Goal: Transaction & Acquisition: Purchase product/service

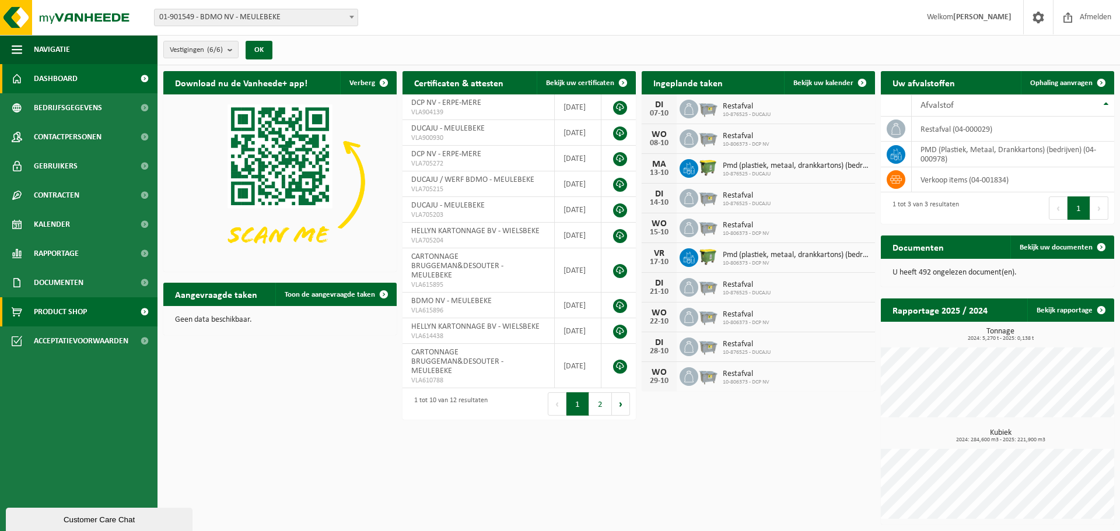
drag, startPoint x: 75, startPoint y: 317, endPoint x: 96, endPoint y: 317, distance: 21.6
click at [75, 317] on span "Product Shop" at bounding box center [60, 312] width 53 height 29
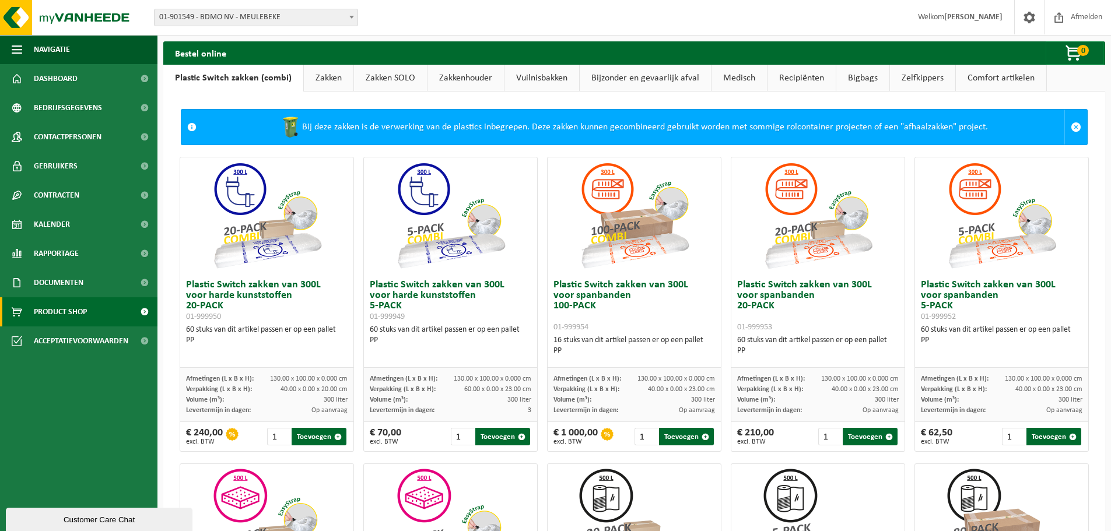
click at [335, 82] on link "Zakken" at bounding box center [329, 78] width 50 height 27
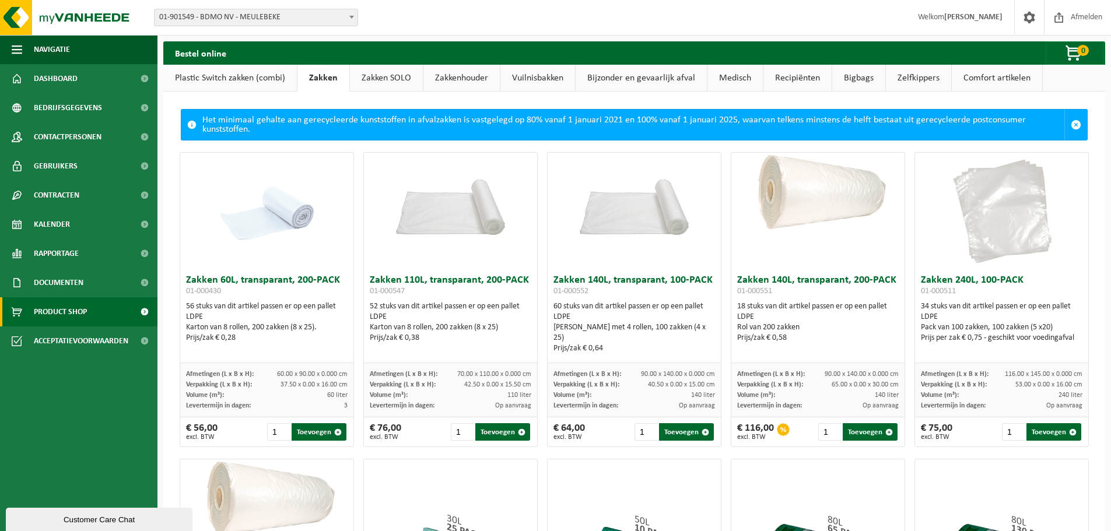
click at [410, 74] on link "Zakken SOLO" at bounding box center [386, 78] width 73 height 27
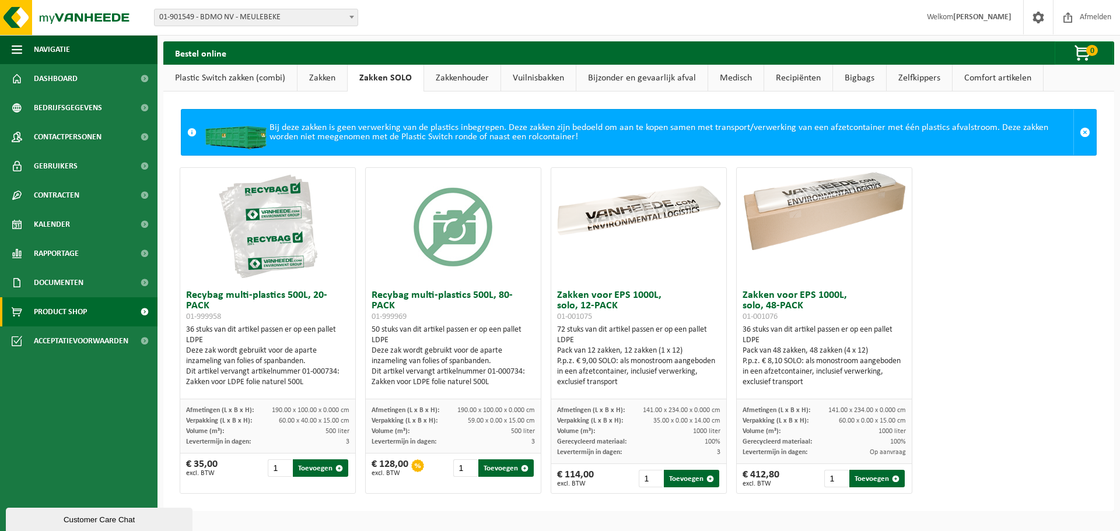
click at [461, 83] on link "Zakkenhouder" at bounding box center [462, 78] width 76 height 27
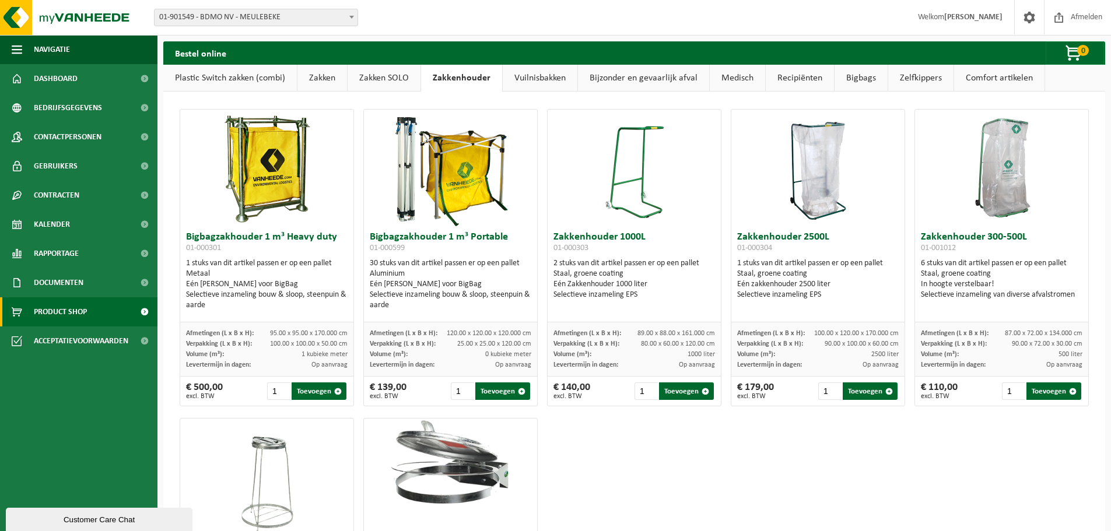
click at [536, 81] on link "Vuilnisbakken" at bounding box center [540, 78] width 75 height 27
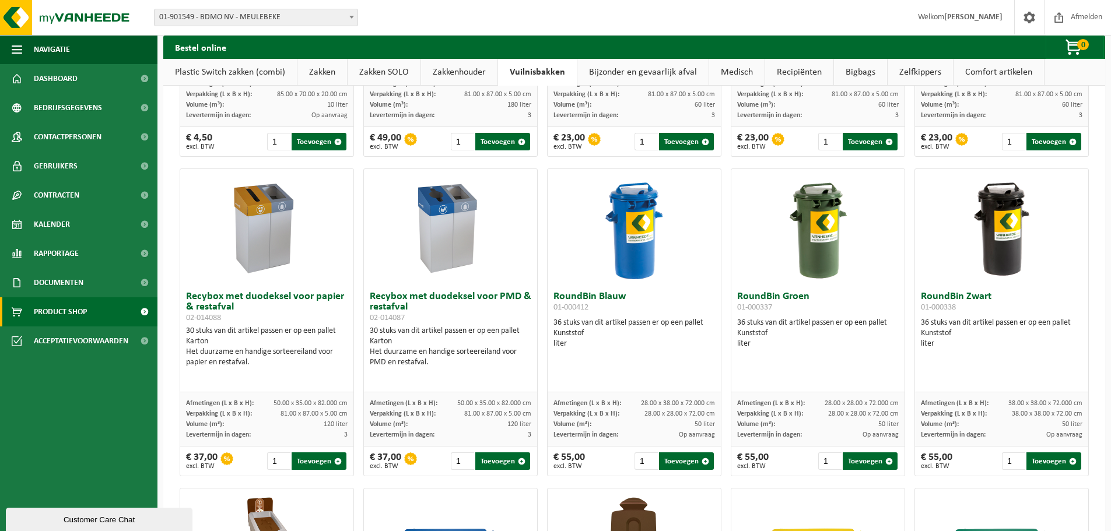
scroll to position [55, 0]
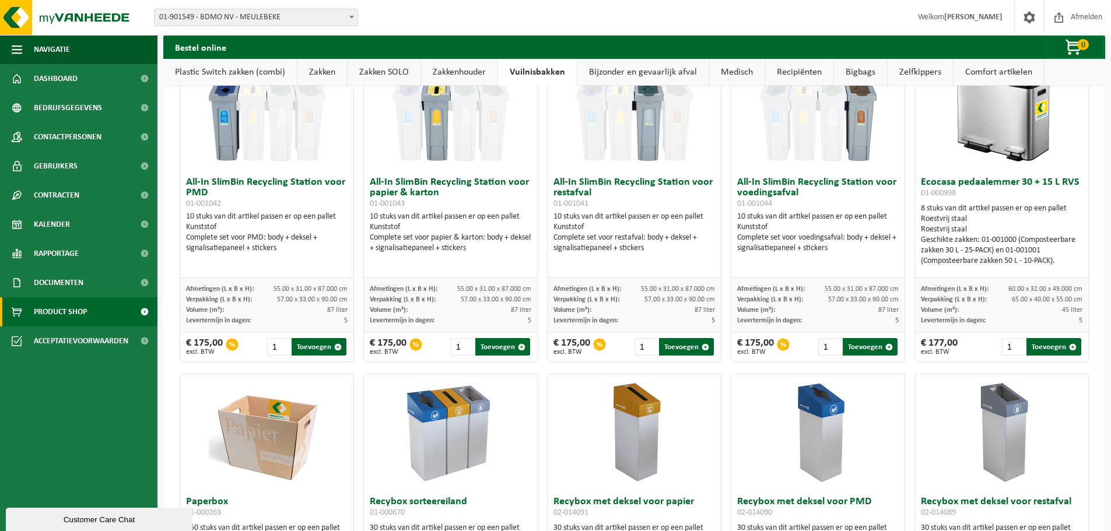
click at [261, 69] on link "Plastic Switch zakken (combi)" at bounding box center [230, 72] width 134 height 27
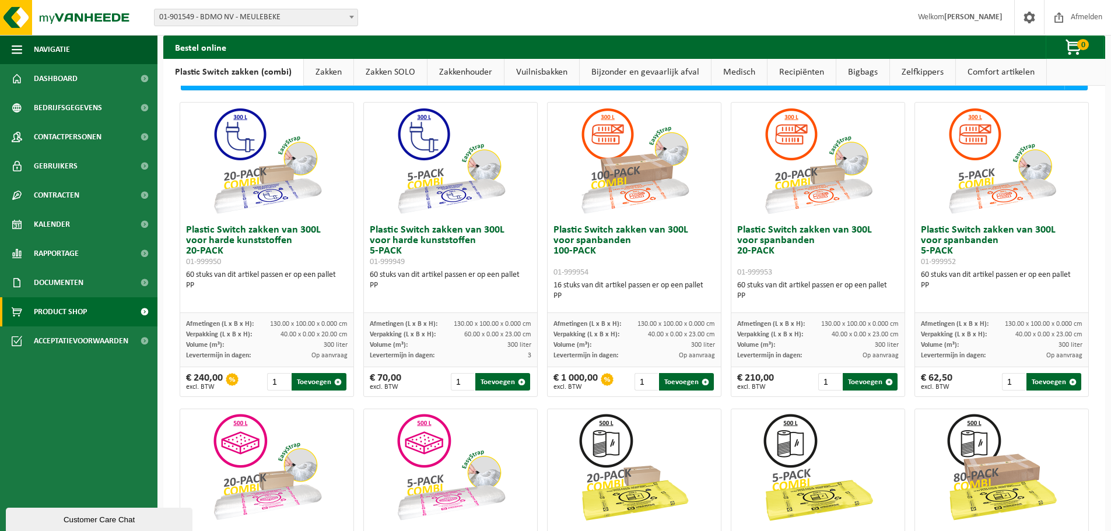
click at [326, 74] on link "Zakken" at bounding box center [329, 72] width 50 height 27
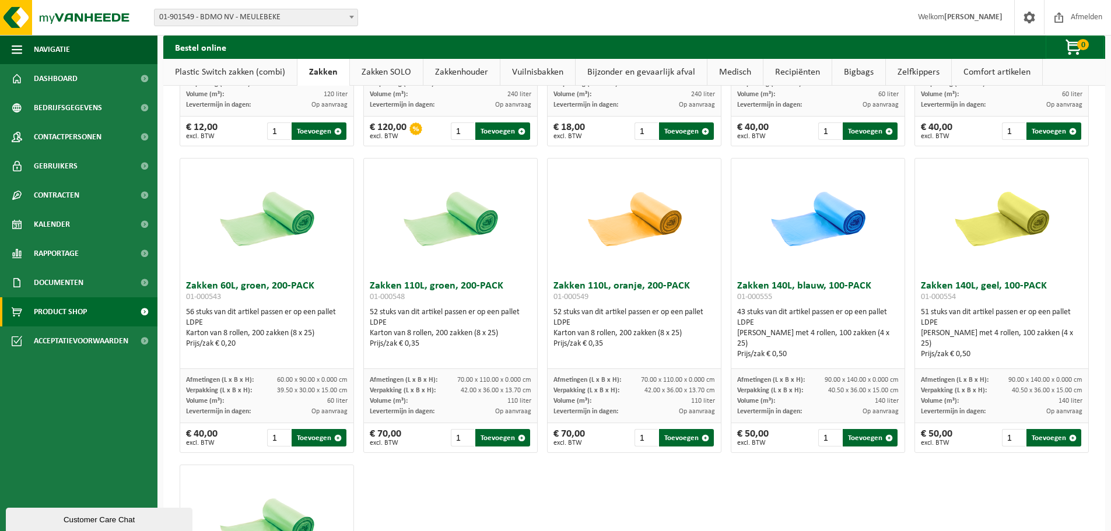
scroll to position [988, 0]
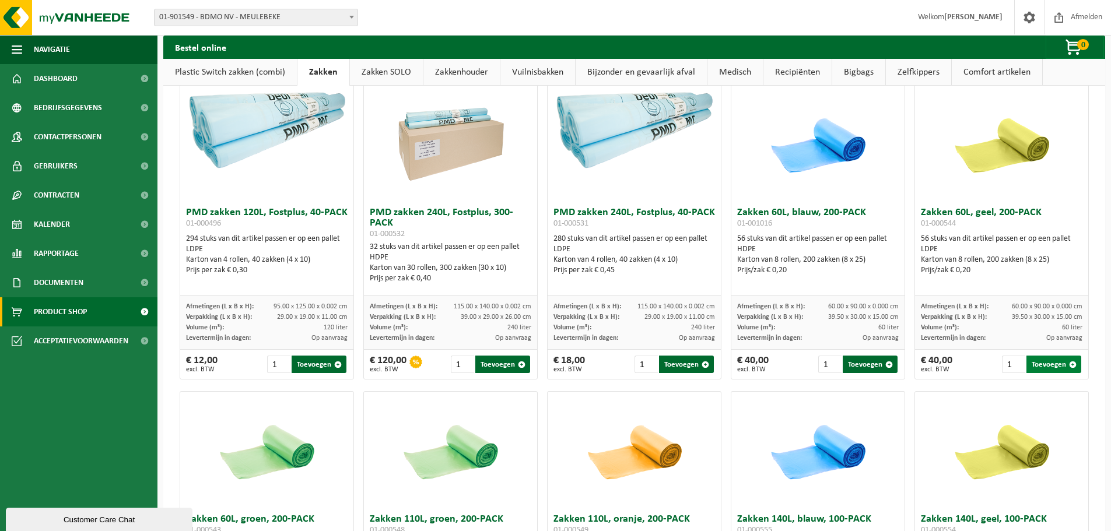
click at [1042, 358] on button "Toevoegen" at bounding box center [1054, 365] width 55 height 18
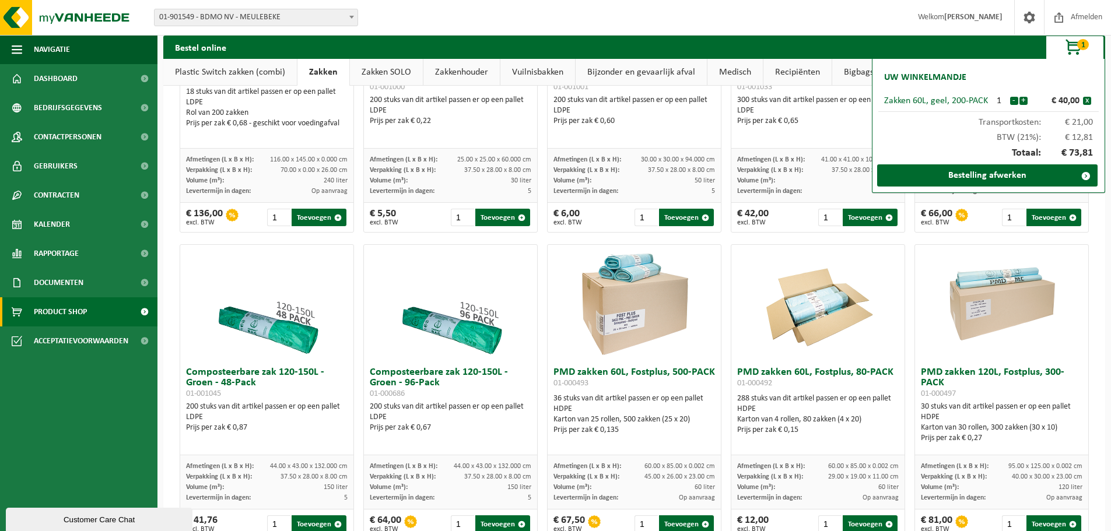
scroll to position [55, 0]
